Goal: Task Accomplishment & Management: Complete application form

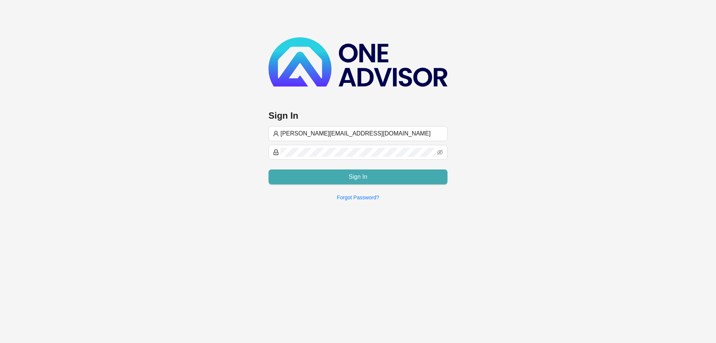
click at [366, 175] on span "Sign In" at bounding box center [358, 176] width 19 height 9
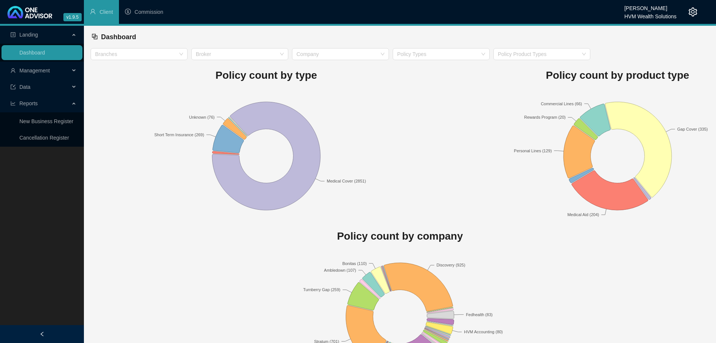
click at [74, 67] on div "Management" at bounding box center [41, 70] width 81 height 15
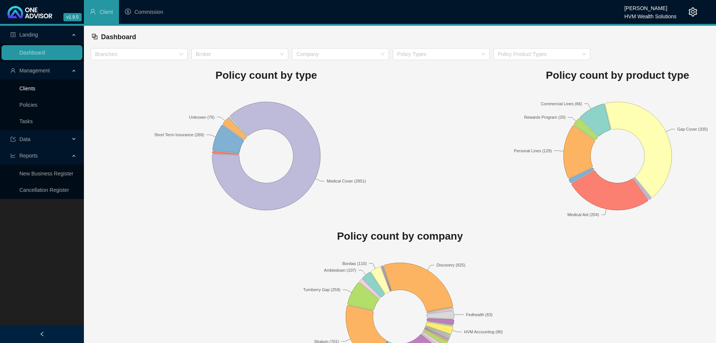
click at [35, 90] on link "Clients" at bounding box center [27, 88] width 16 height 6
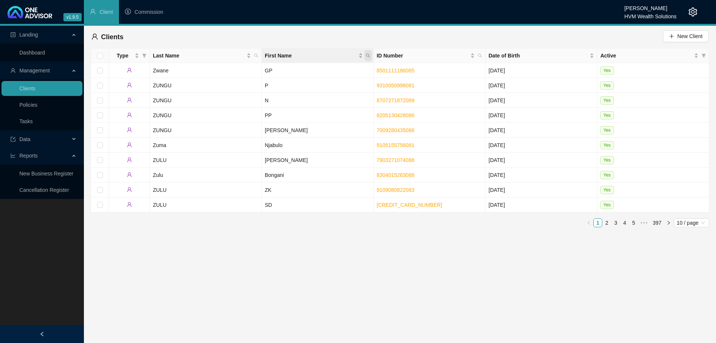
click at [369, 53] on span "First Name" at bounding box center [367, 55] width 7 height 11
click at [233, 56] on span "Last Name" at bounding box center [199, 55] width 92 height 8
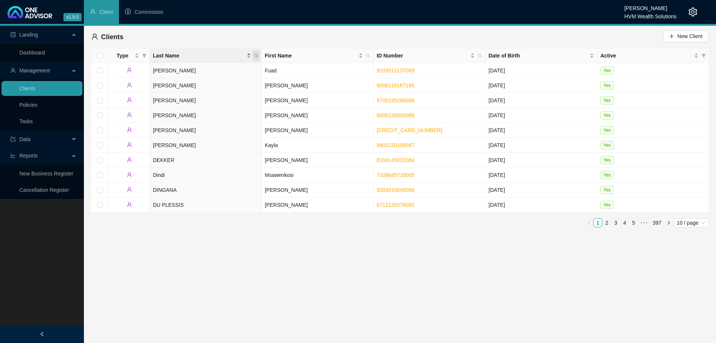
click at [256, 56] on icon "search" at bounding box center [256, 55] width 4 height 4
paste input "Rossato"
type input "Rossato"
click at [213, 83] on span "Search" at bounding box center [207, 85] width 16 height 8
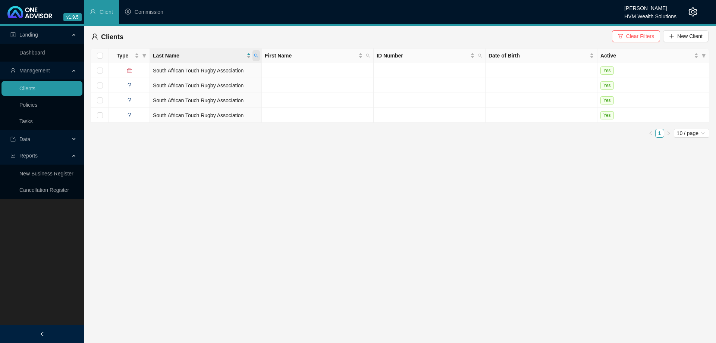
click at [255, 58] on span at bounding box center [255, 55] width 7 height 11
drag, startPoint x: 230, startPoint y: 86, endPoint x: 236, endPoint y: 85, distance: 5.8
click at [231, 86] on button "Reset" at bounding box center [240, 85] width 34 height 9
click at [515, 27] on div "Clients Clear Filters New Client" at bounding box center [400, 37] width 619 height 22
click at [670, 37] on icon "plus" at bounding box center [671, 36] width 5 height 5
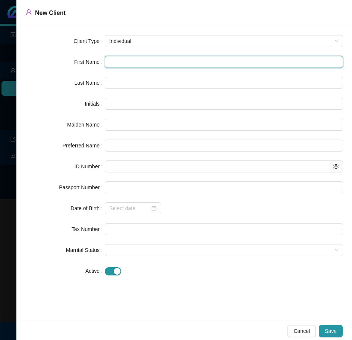
click at [121, 63] on input "text" at bounding box center [224, 62] width 238 height 12
type input "N"
type input "Ni"
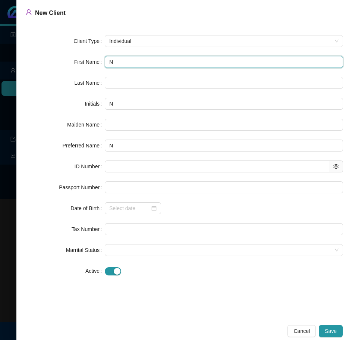
type input "Ni"
type input "Nik"
type input "Nikk"
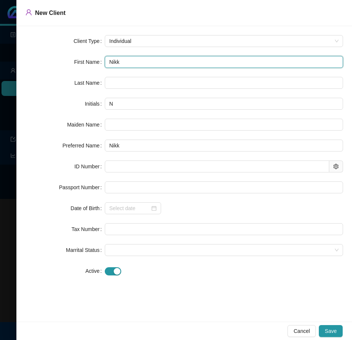
type input "[PERSON_NAME]"
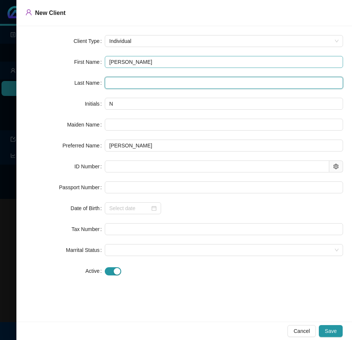
paste input "Rossato"
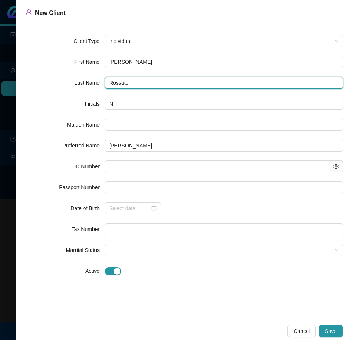
type input "Rossato"
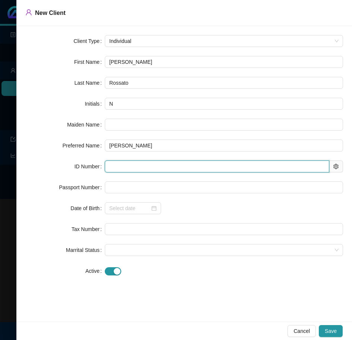
click at [128, 166] on input "text" at bounding box center [217, 166] width 224 height 12
paste input "7504080098084"
type input "7504080098084"
type input "[DATE]"
type input "7504080098084"
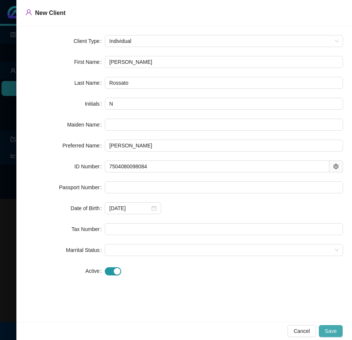
click at [335, 329] on span "Save" at bounding box center [331, 331] width 12 height 8
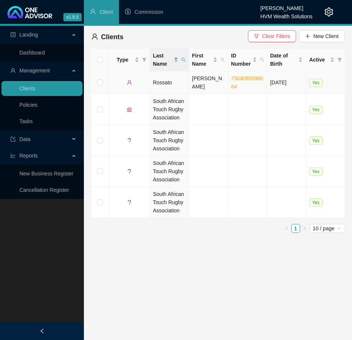
click at [166, 83] on td "Rossato" at bounding box center [169, 82] width 39 height 23
click at [166, 83] on html "v1.9.5 [PERSON_NAME] Van Rooyen HVM Wealth Solutions Client Commission Landing …" at bounding box center [176, 170] width 352 height 340
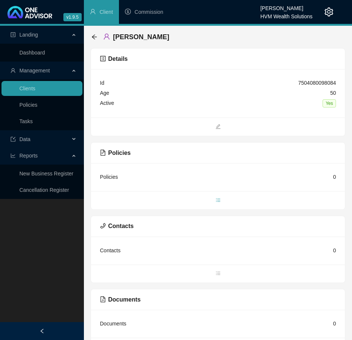
click at [221, 201] on span "bars" at bounding box center [218, 201] width 254 height 8
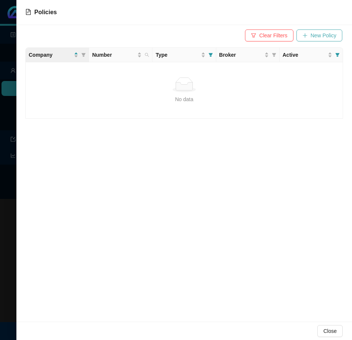
click at [314, 34] on span "New Policy" at bounding box center [324, 35] width 26 height 8
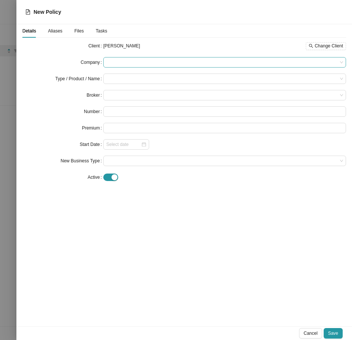
click at [128, 62] on span at bounding box center [224, 62] width 237 height 10
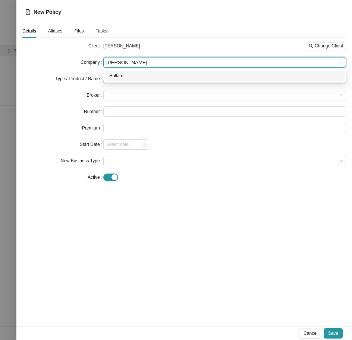
type input "hollard"
click at [129, 75] on div "Hollard" at bounding box center [224, 75] width 231 height 7
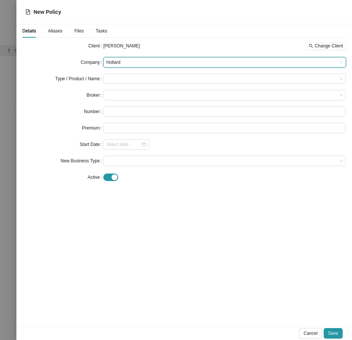
click at [129, 75] on input "search" at bounding box center [221, 79] width 231 height 10
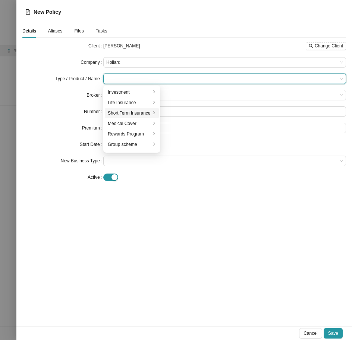
click at [130, 108] on li "Short Term Insurance" at bounding box center [132, 113] width 54 height 10
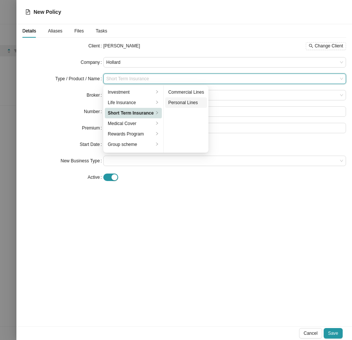
click at [181, 103] on div "Personal Lines" at bounding box center [186, 102] width 36 height 7
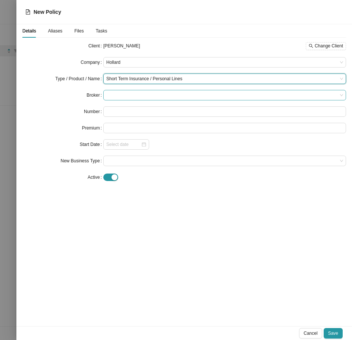
click at [184, 93] on span at bounding box center [224, 95] width 237 height 10
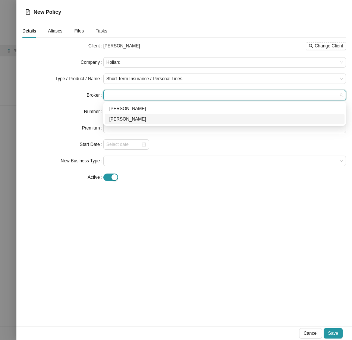
click at [166, 116] on div "[PERSON_NAME]" at bounding box center [224, 118] width 231 height 7
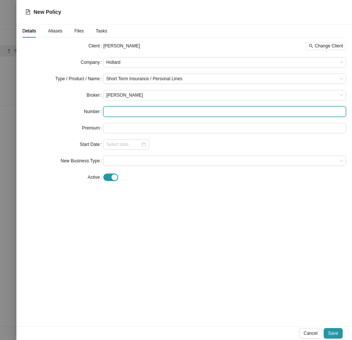
click at [151, 115] on input "text" at bounding box center [224, 111] width 243 height 10
paste input "PDB/PREMM/000096981"
type input "PDB/PREMM/000096981"
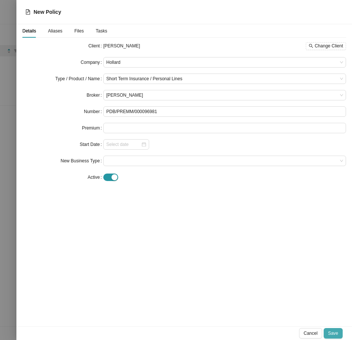
click at [332, 333] on span "Save" at bounding box center [333, 332] width 10 height 7
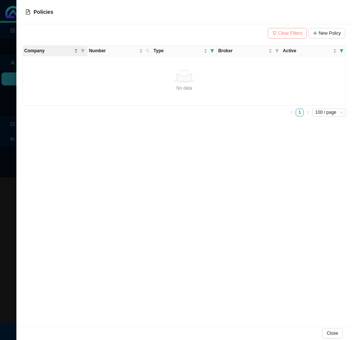
click at [283, 32] on span "Clear Filters" at bounding box center [290, 32] width 24 height 7
click at [5, 235] on div at bounding box center [176, 170] width 352 height 340
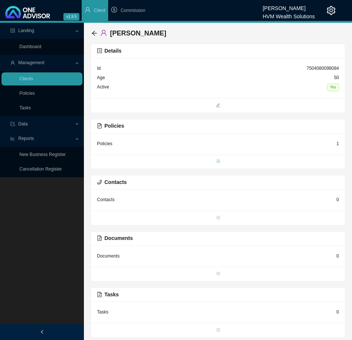
click at [215, 160] on span "bars" at bounding box center [218, 161] width 254 height 7
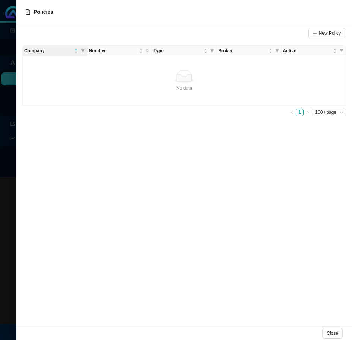
click at [3, 176] on div at bounding box center [176, 170] width 352 height 340
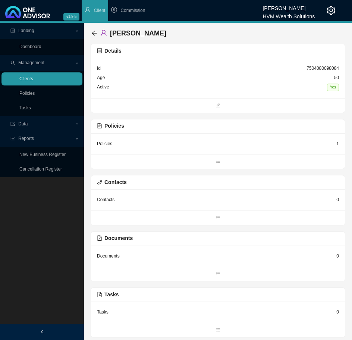
click at [33, 80] on link "Clients" at bounding box center [26, 78] width 14 height 5
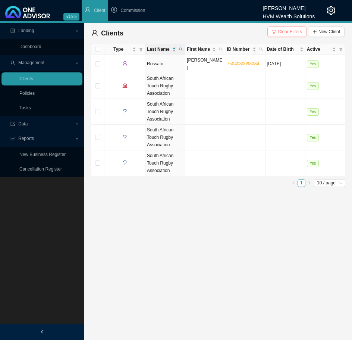
click at [297, 35] on span "Clear Filters" at bounding box center [290, 31] width 24 height 7
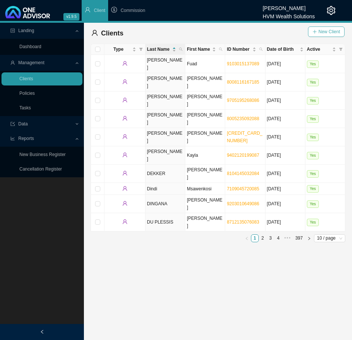
click at [326, 31] on span "New Client" at bounding box center [329, 31] width 22 height 7
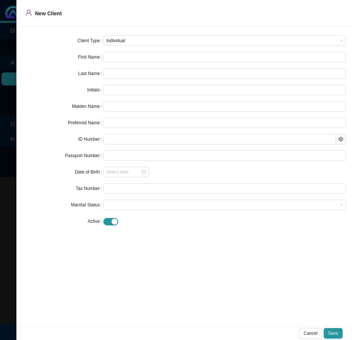
click at [12, 233] on div at bounding box center [176, 170] width 352 height 340
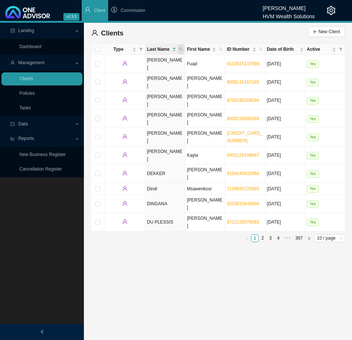
click at [183, 48] on span at bounding box center [180, 49] width 7 height 10
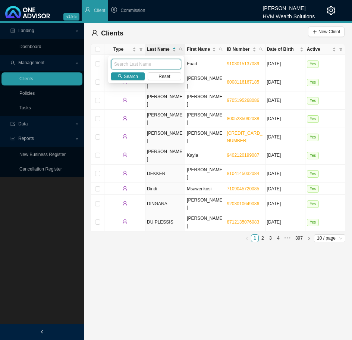
paste input "[PERSON_NAME]"
type input "[PERSON_NAME]"
click at [131, 72] on div "[PERSON_NAME] Search Reset" at bounding box center [146, 69] width 76 height 27
click at [131, 75] on span "Search" at bounding box center [131, 76] width 14 height 7
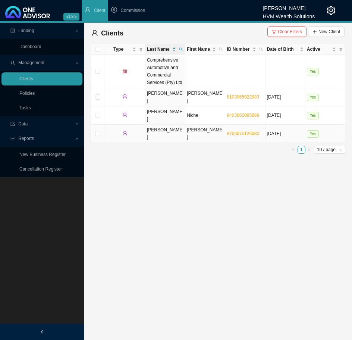
click at [181, 125] on td "[PERSON_NAME]" at bounding box center [165, 134] width 40 height 18
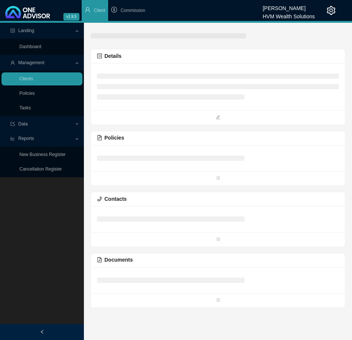
click at [181, 114] on span at bounding box center [218, 117] width 254 height 8
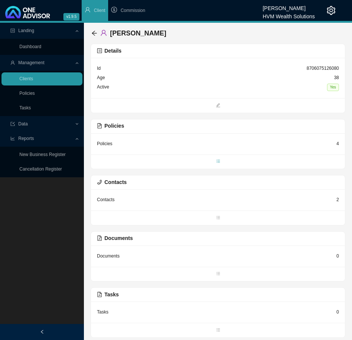
click at [218, 162] on icon "bars" at bounding box center [218, 161] width 4 height 4
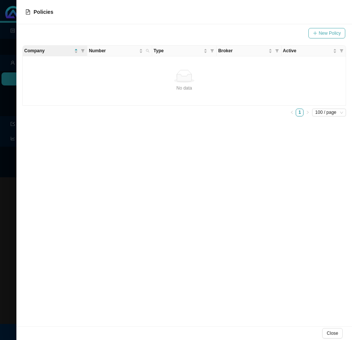
click at [318, 37] on button "New Policy" at bounding box center [326, 33] width 37 height 10
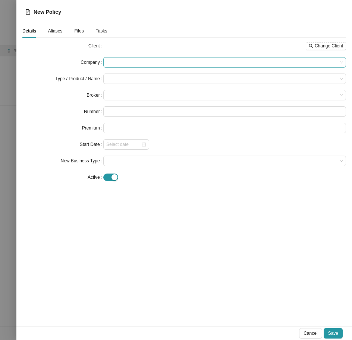
click at [167, 61] on span at bounding box center [224, 62] width 237 height 10
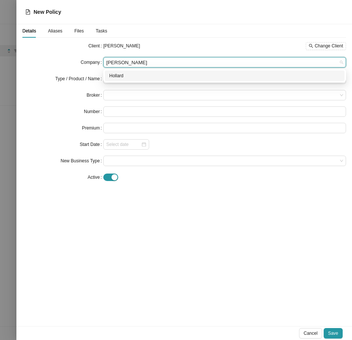
type input "hollard"
click at [162, 78] on div "Hollard" at bounding box center [224, 75] width 231 height 7
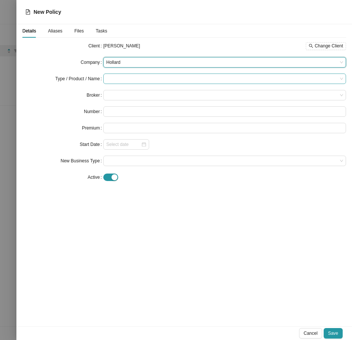
click at [126, 78] on input "search" at bounding box center [221, 79] width 231 height 10
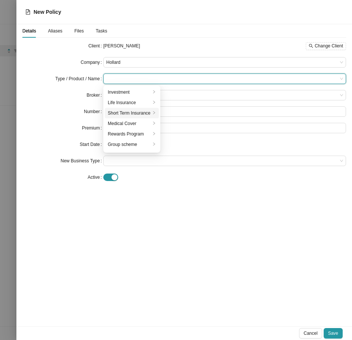
click at [135, 110] on div "Short Term Insurance" at bounding box center [129, 112] width 43 height 7
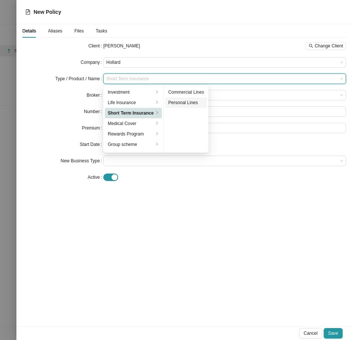
click at [175, 104] on div "Personal Lines" at bounding box center [186, 102] width 36 height 7
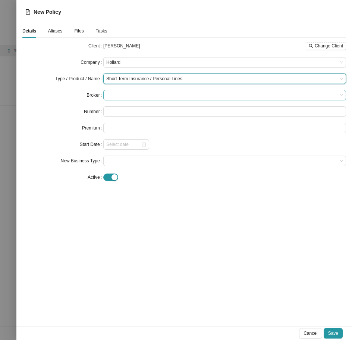
click at [170, 95] on span at bounding box center [224, 95] width 237 height 10
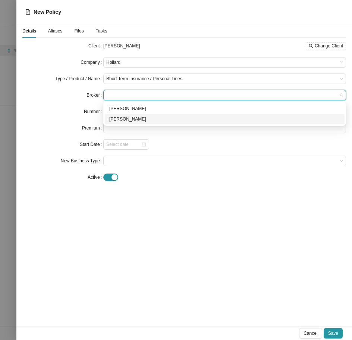
click at [139, 117] on div "[PERSON_NAME]" at bounding box center [224, 118] width 231 height 7
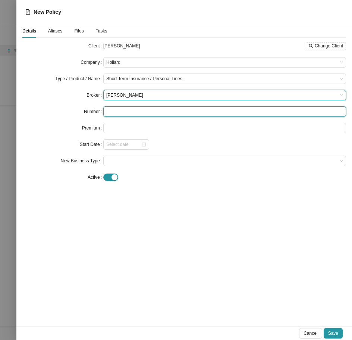
click at [131, 113] on input "text" at bounding box center [224, 111] width 243 height 10
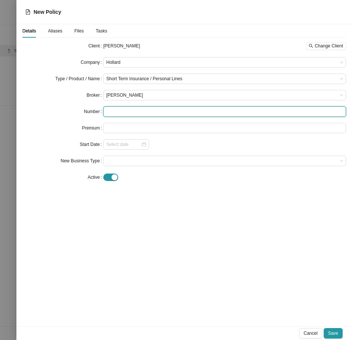
click at [125, 113] on input "text" at bounding box center [224, 111] width 243 height 10
paste input "PDB/PREMM/000067207"
type input "PDB/PREMM/000067207"
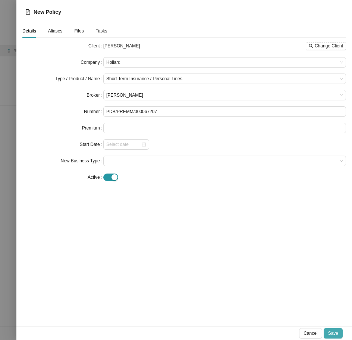
click at [327, 328] on button "Save" at bounding box center [333, 333] width 19 height 10
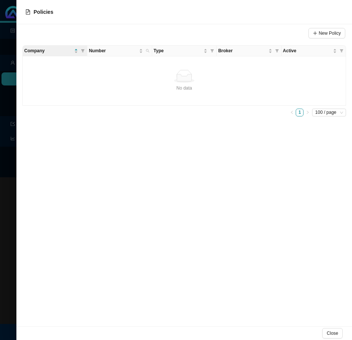
click at [7, 220] on div at bounding box center [176, 170] width 352 height 340
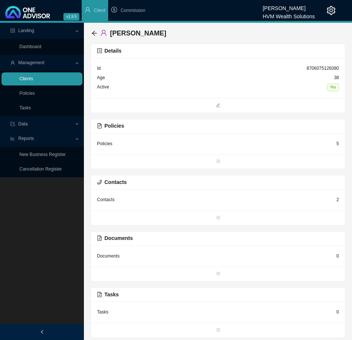
click at [33, 76] on link "Clients" at bounding box center [26, 78] width 14 height 5
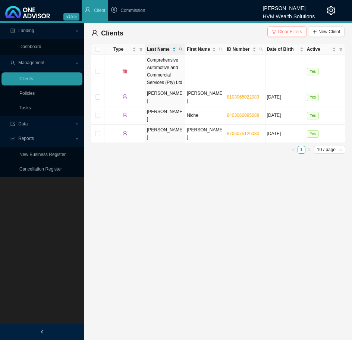
click at [294, 33] on span "Clear Filters" at bounding box center [290, 31] width 24 height 7
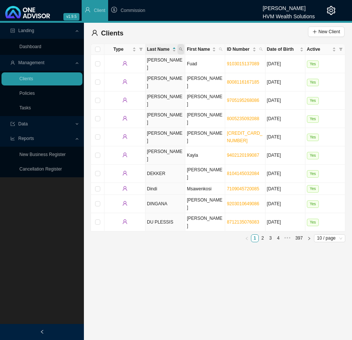
click at [181, 49] on icon "search" at bounding box center [181, 49] width 4 height 4
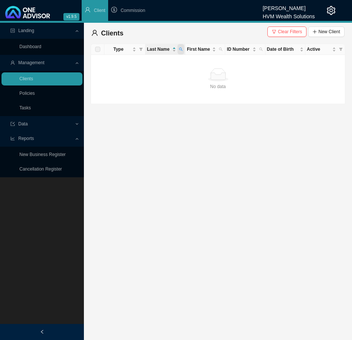
click at [178, 51] on span at bounding box center [180, 49] width 7 height 10
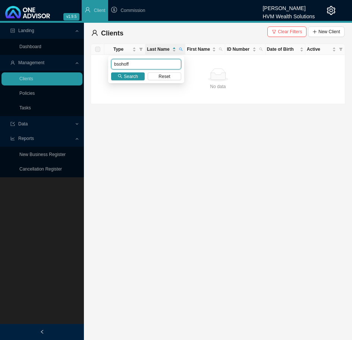
click at [119, 65] on input "bsohoff" at bounding box center [146, 64] width 70 height 10
type input "boshoff"
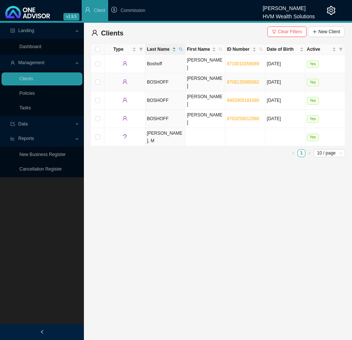
click at [169, 76] on td "BOSHOFF" at bounding box center [165, 82] width 40 height 18
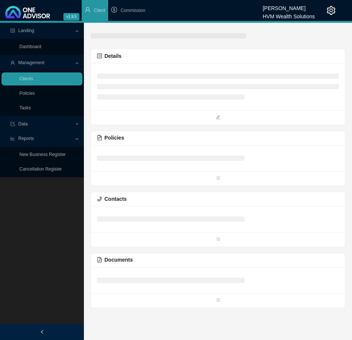
click at [169, 76] on li at bounding box center [218, 75] width 242 height 5
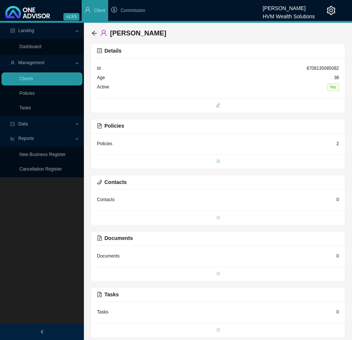
click at [216, 161] on span "bars" at bounding box center [218, 161] width 254 height 7
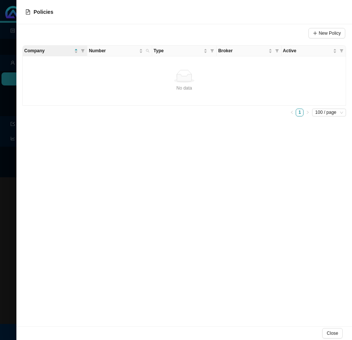
click at [10, 171] on div at bounding box center [176, 170] width 352 height 340
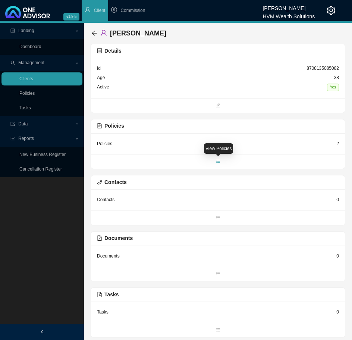
click at [219, 163] on icon "bars" at bounding box center [218, 161] width 4 height 4
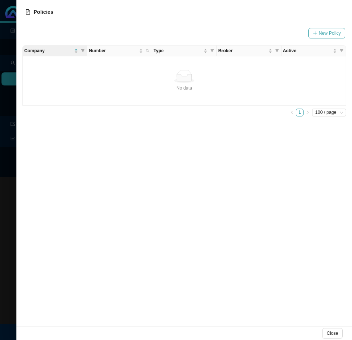
click at [330, 30] on span "New Policy" at bounding box center [330, 32] width 22 height 7
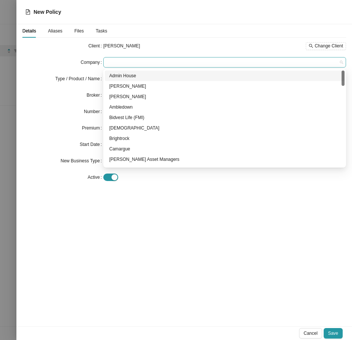
click at [158, 64] on span at bounding box center [224, 62] width 237 height 10
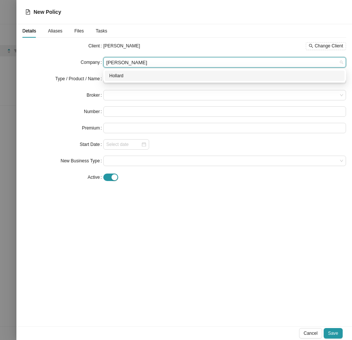
type input "hollard"
click at [142, 73] on div "Hollard" at bounding box center [224, 75] width 231 height 7
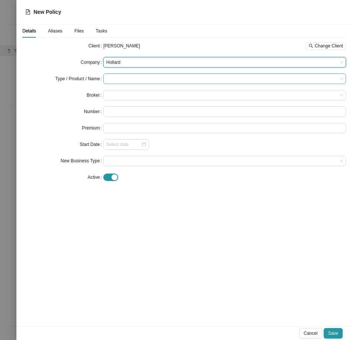
click at [139, 76] on input "search" at bounding box center [221, 79] width 231 height 10
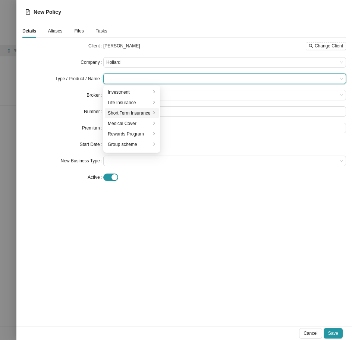
click at [139, 114] on div "Short Term Insurance" at bounding box center [129, 112] width 43 height 7
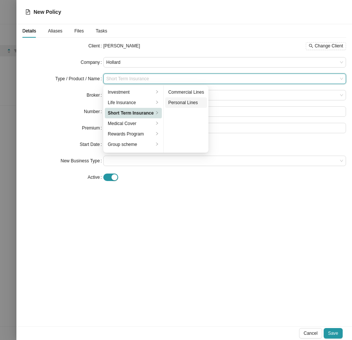
click at [184, 103] on div "Personal Lines" at bounding box center [186, 102] width 36 height 7
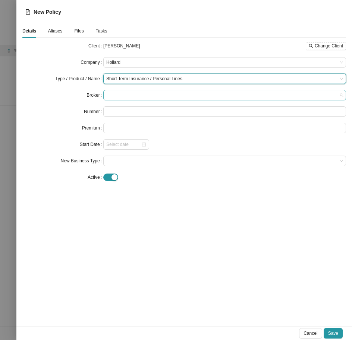
click at [142, 94] on span at bounding box center [224, 95] width 237 height 10
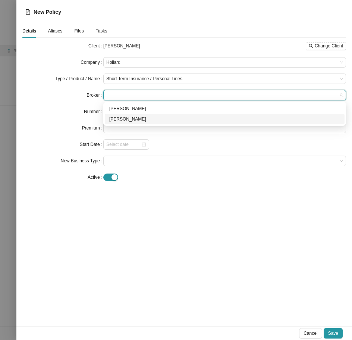
click at [142, 116] on div "[PERSON_NAME]" at bounding box center [224, 118] width 231 height 7
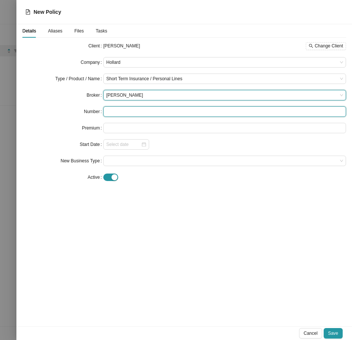
click at [142, 111] on input "text" at bounding box center [224, 111] width 243 height 10
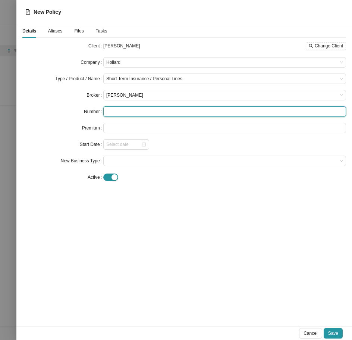
paste input "PDB/PREMM/000083768"
type input "PDB/PREMM/000083768"
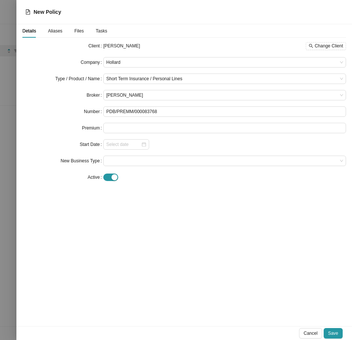
click at [182, 193] on div "Details Aliases Files Tasks Client [PERSON_NAME] Change Client Company Hollard …" at bounding box center [184, 175] width 336 height 302
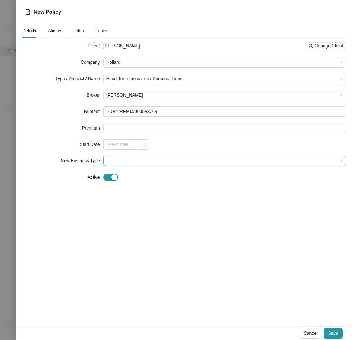
click at [149, 162] on span at bounding box center [224, 161] width 237 height 10
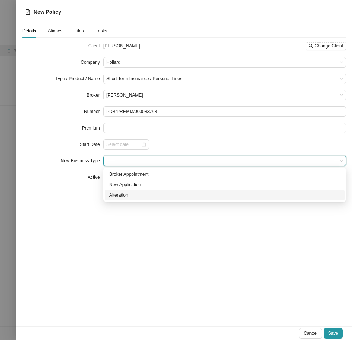
click at [148, 192] on div "Alteration" at bounding box center [224, 194] width 231 height 7
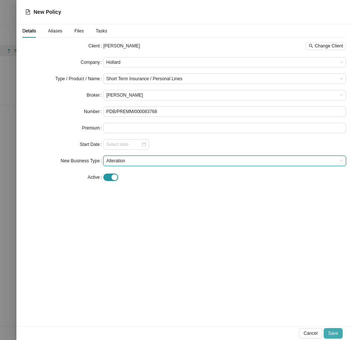
click at [333, 331] on span "Save" at bounding box center [333, 332] width 10 height 7
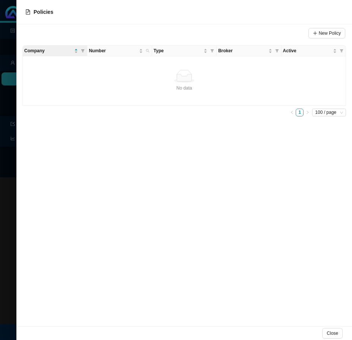
click at [8, 215] on div at bounding box center [176, 170] width 352 height 340
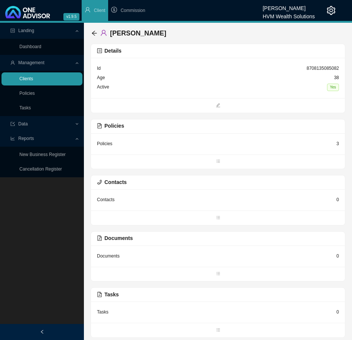
click at [33, 76] on link "Clients" at bounding box center [26, 78] width 14 height 5
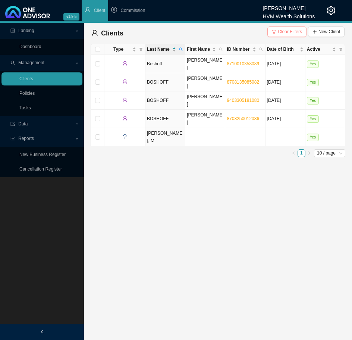
click at [297, 32] on span "Clear Filters" at bounding box center [290, 31] width 24 height 7
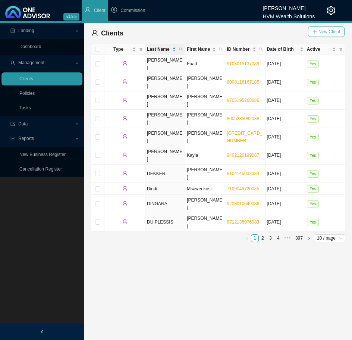
click at [334, 34] on span "New Client" at bounding box center [329, 31] width 22 height 7
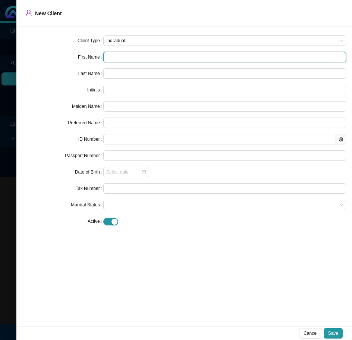
click at [157, 61] on input "text" at bounding box center [224, 57] width 243 height 10
type input "T"
type input "Ta"
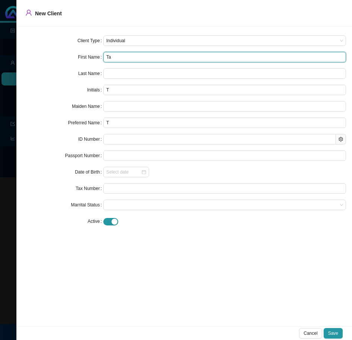
type input "Ta"
type input "[PERSON_NAME]"
type input "Tamm"
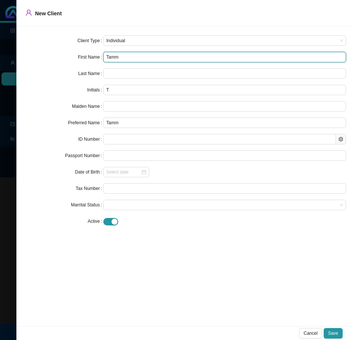
type input "[PERSON_NAME]"
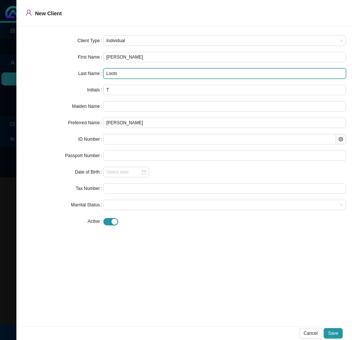
type input "Loots"
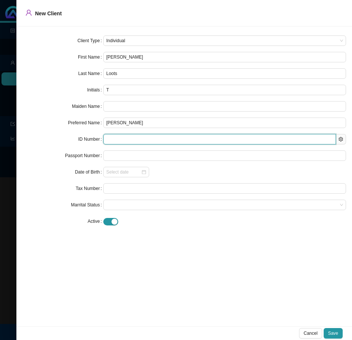
click at [139, 139] on input "text" at bounding box center [219, 139] width 233 height 10
paste input "7610280118083"
type input "7610280118083"
type input "[DATE]"
type input "7610280118083"
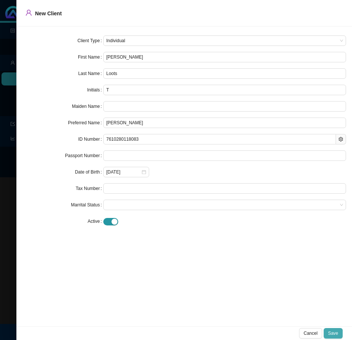
click at [338, 332] on span "Save" at bounding box center [333, 332] width 10 height 7
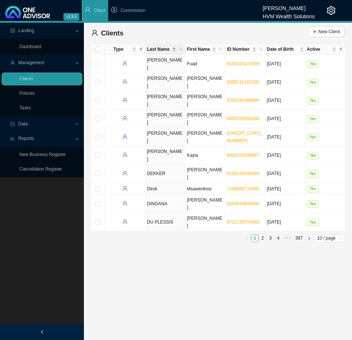
click at [185, 49] on th "Last Name" at bounding box center [165, 49] width 40 height 11
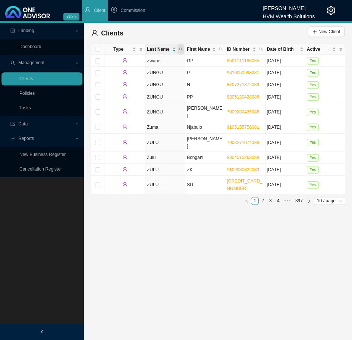
click at [182, 50] on icon "search" at bounding box center [181, 49] width 4 height 4
type input "loots"
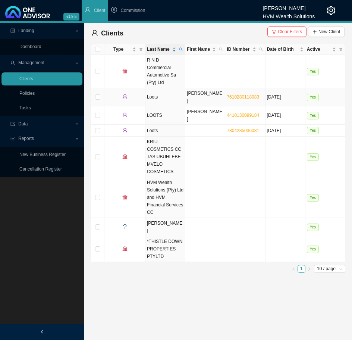
click at [172, 88] on td "Loots" at bounding box center [165, 97] width 40 height 18
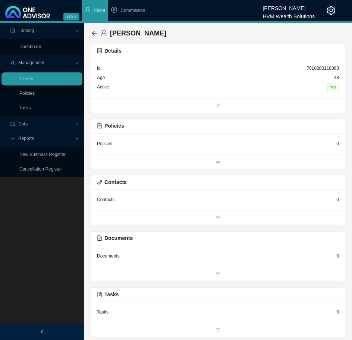
click at [220, 159] on icon "bars" at bounding box center [218, 161] width 4 height 4
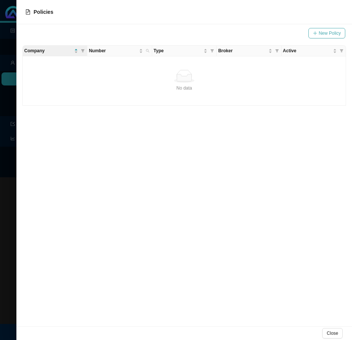
click at [328, 29] on span "New Policy" at bounding box center [330, 32] width 22 height 7
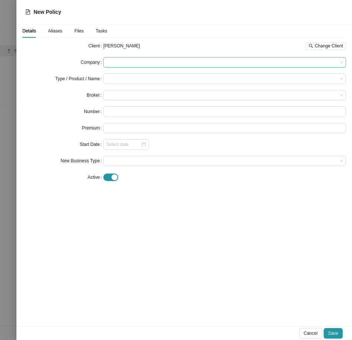
click at [122, 63] on span at bounding box center [224, 62] width 237 height 10
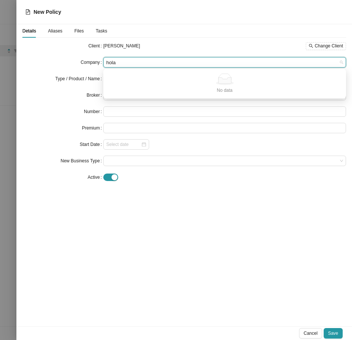
type input "hol"
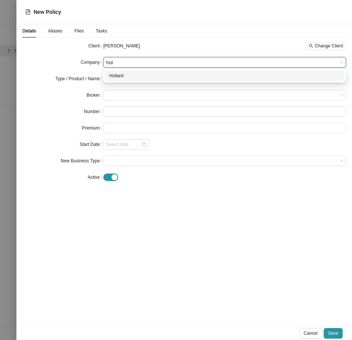
click at [128, 75] on div "Hollard" at bounding box center [224, 75] width 231 height 7
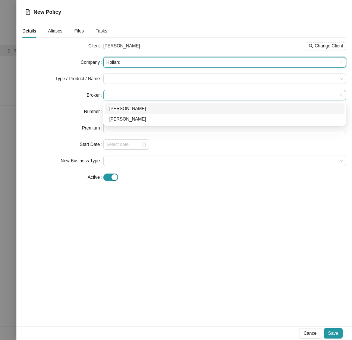
click at [127, 90] on span at bounding box center [224, 95] width 237 height 10
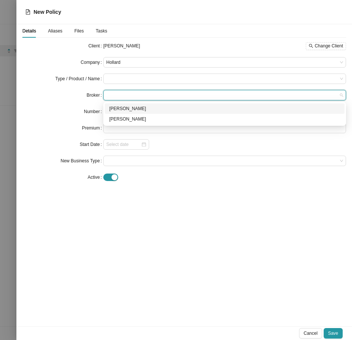
click at [131, 105] on div "[PERSON_NAME]" at bounding box center [224, 108] width 231 height 7
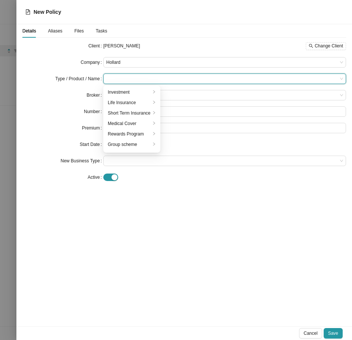
click at [125, 79] on input "search" at bounding box center [221, 79] width 231 height 10
click at [134, 110] on div "Short Term Insurance" at bounding box center [129, 112] width 43 height 7
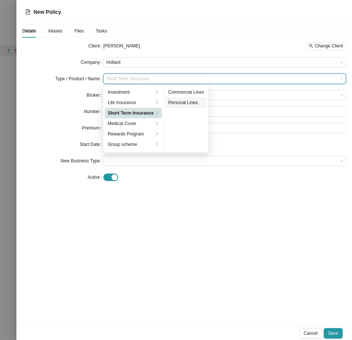
click at [183, 104] on div "Personal Lines" at bounding box center [186, 102] width 36 height 7
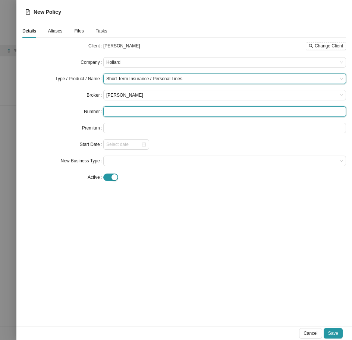
click at [142, 108] on input "text" at bounding box center [224, 111] width 243 height 10
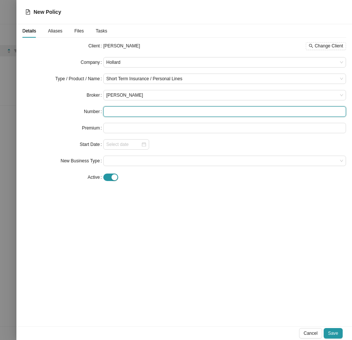
paste input "PDB/PREMM/000051048"
type input "PDB/PREMM/000051048"
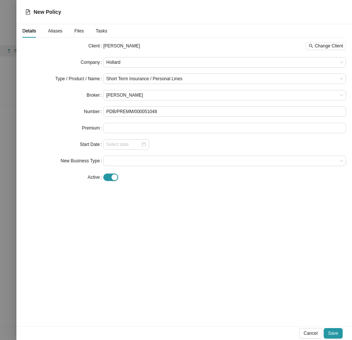
click at [194, 233] on div "Details Aliases Files Tasks Client [PERSON_NAME] Change Client Company Hollard …" at bounding box center [184, 175] width 336 height 302
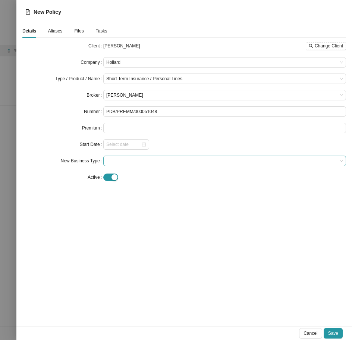
click at [170, 159] on span at bounding box center [224, 161] width 237 height 10
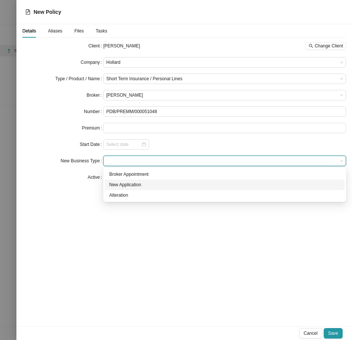
click at [168, 183] on div "New Application" at bounding box center [224, 184] width 231 height 7
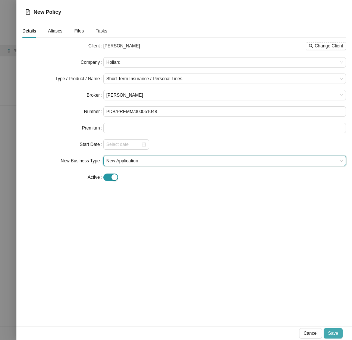
click at [339, 330] on button "Save" at bounding box center [333, 333] width 19 height 10
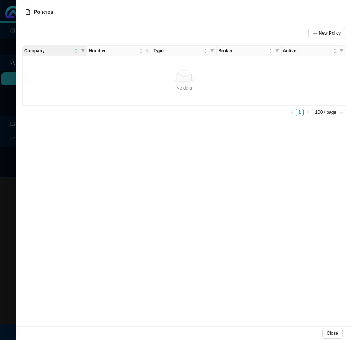
click at [7, 202] on div at bounding box center [176, 170] width 352 height 340
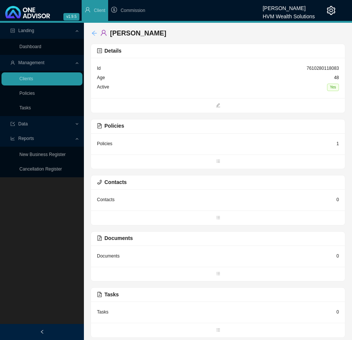
click at [94, 33] on icon "arrow-left" at bounding box center [94, 33] width 6 height 6
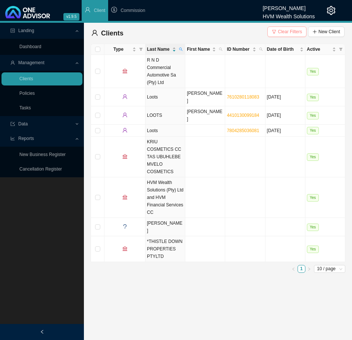
click at [291, 33] on span "Clear Filters" at bounding box center [290, 31] width 24 height 7
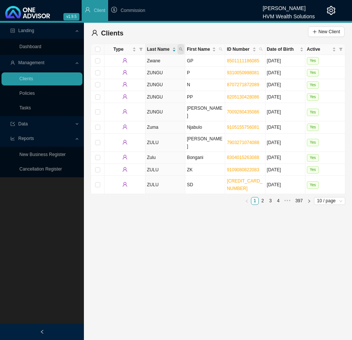
click at [178, 50] on span at bounding box center [180, 49] width 7 height 10
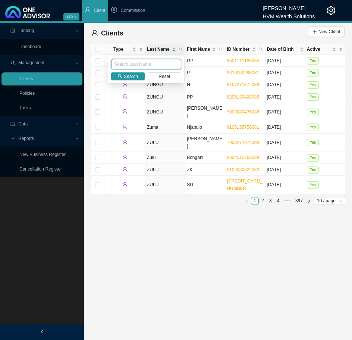
paste input "[PERSON_NAME]"
type input "[PERSON_NAME]"
click at [131, 79] on span "Search" at bounding box center [131, 76] width 14 height 7
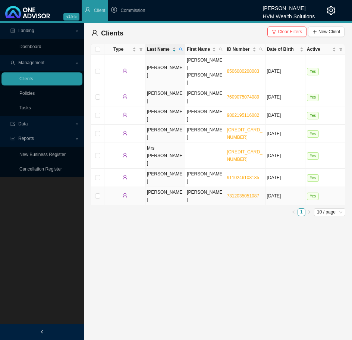
click at [207, 187] on td "[PERSON_NAME]" at bounding box center [205, 196] width 40 height 18
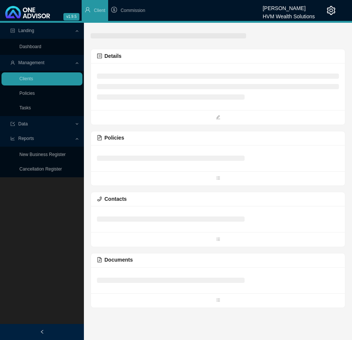
click at [207, 133] on div "Policies" at bounding box center [218, 138] width 254 height 14
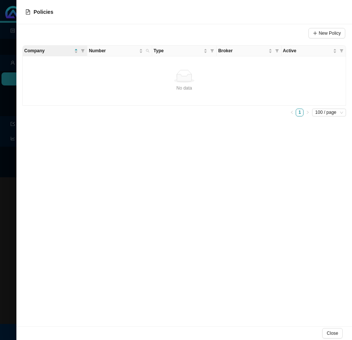
click at [7, 197] on div at bounding box center [176, 170] width 352 height 340
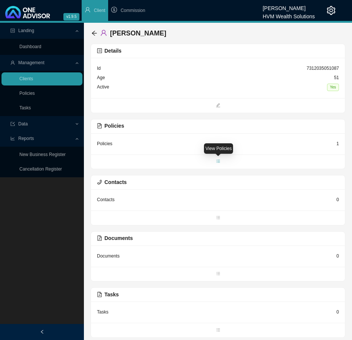
click at [219, 163] on icon "bars" at bounding box center [218, 161] width 4 height 3
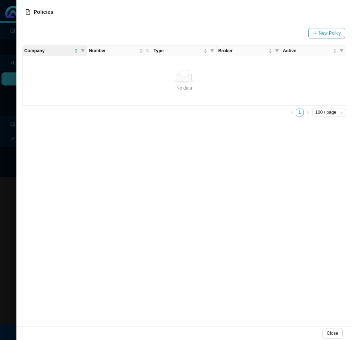
click at [329, 32] on span "New Policy" at bounding box center [330, 32] width 22 height 7
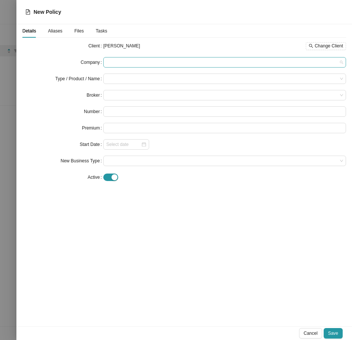
click at [173, 62] on span at bounding box center [224, 62] width 237 height 10
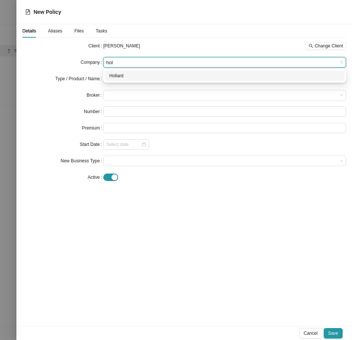
type input "[PERSON_NAME]"
click at [155, 78] on div "Hollard" at bounding box center [224, 75] width 231 height 7
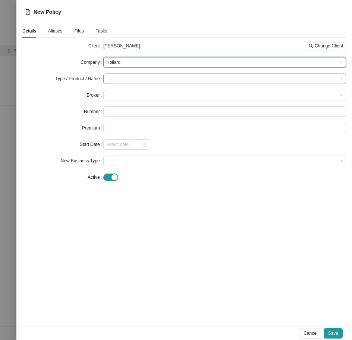
click at [155, 79] on input "search" at bounding box center [221, 79] width 231 height 10
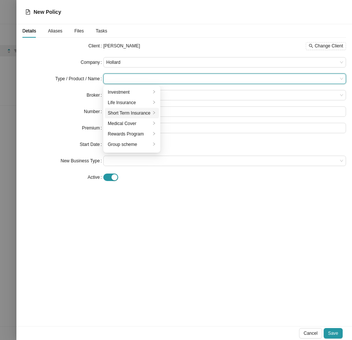
click at [145, 112] on div "Short Term Insurance" at bounding box center [129, 112] width 43 height 7
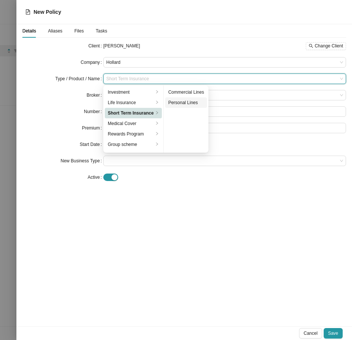
click at [183, 103] on div "Personal Lines" at bounding box center [186, 102] width 36 height 7
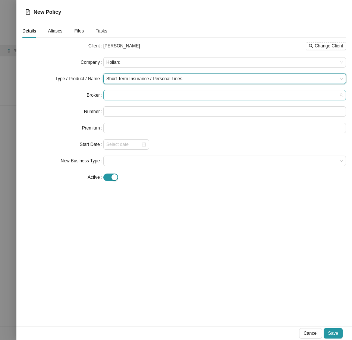
click at [166, 98] on span at bounding box center [224, 95] width 237 height 10
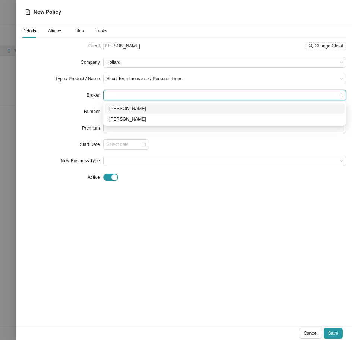
click at [161, 110] on div "[PERSON_NAME]" at bounding box center [224, 108] width 231 height 7
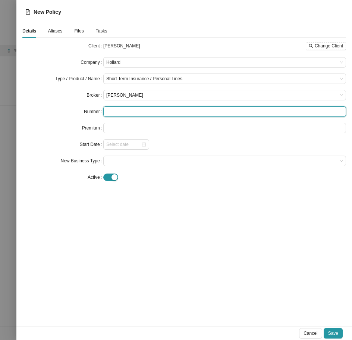
click at [142, 115] on input "text" at bounding box center [224, 111] width 243 height 10
paste input "PDB/PREMM/000103771"
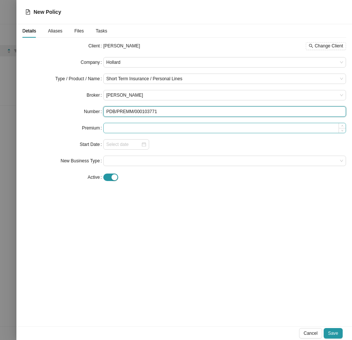
type input "PDB/PREMM/000103771"
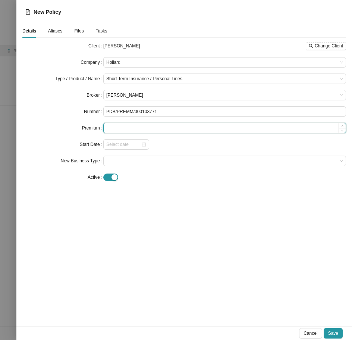
click at [170, 128] on input at bounding box center [225, 128] width 242 height 10
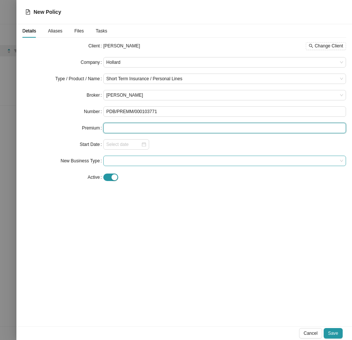
click at [151, 158] on span at bounding box center [224, 161] width 237 height 10
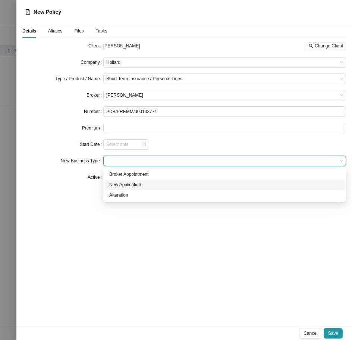
click at [153, 185] on div "New Application" at bounding box center [224, 184] width 231 height 7
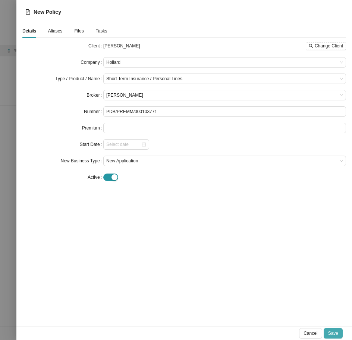
click at [332, 328] on button "Save" at bounding box center [333, 333] width 19 height 10
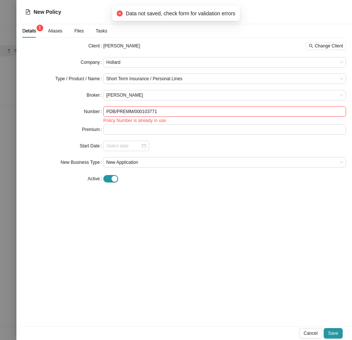
click at [8, 234] on div at bounding box center [176, 170] width 352 height 340
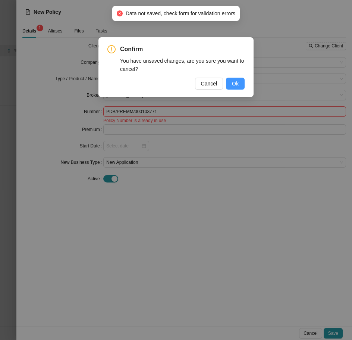
click at [237, 84] on span "Ok" at bounding box center [235, 83] width 7 height 8
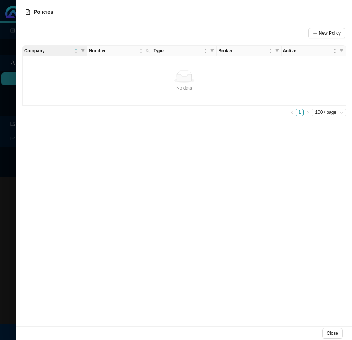
click at [13, 98] on div at bounding box center [176, 170] width 352 height 340
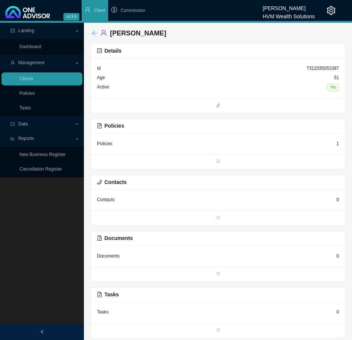
click at [95, 34] on icon "arrow-left" at bounding box center [94, 33] width 6 height 6
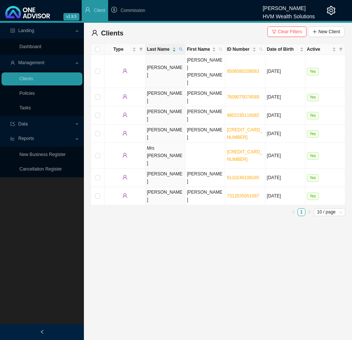
click at [284, 37] on span "Clear Filters New Client" at bounding box center [305, 32] width 77 height 13
drag, startPoint x: 282, startPoint y: 34, endPoint x: 245, endPoint y: 47, distance: 39.2
click at [282, 34] on span "Clear Filters" at bounding box center [290, 31] width 24 height 7
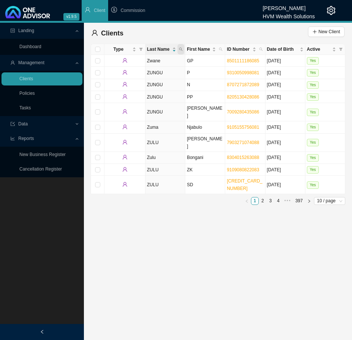
click at [181, 48] on icon "search" at bounding box center [181, 49] width 4 height 4
type input "[PERSON_NAME]"
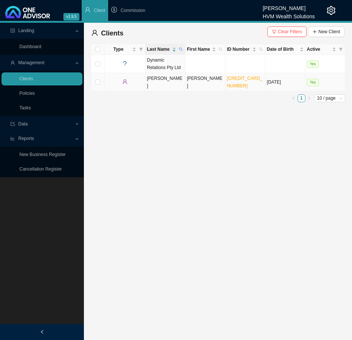
click at [170, 79] on td "[PERSON_NAME]" at bounding box center [165, 82] width 40 height 18
